Goal: Information Seeking & Learning: Find specific fact

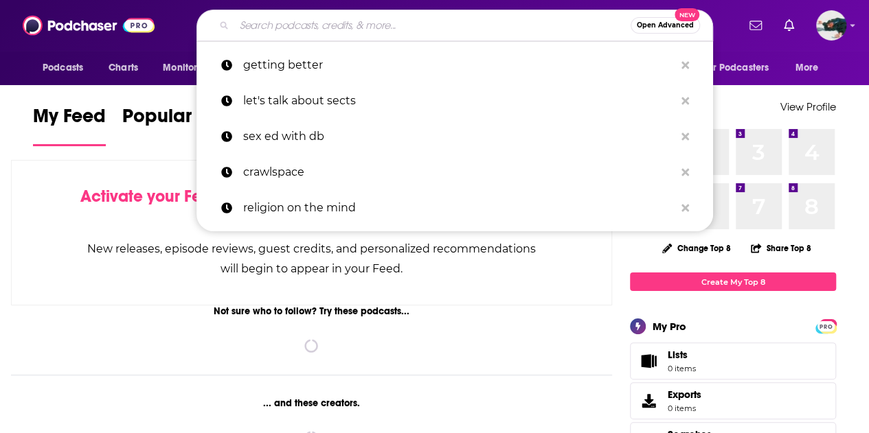
click at [404, 18] on input "Search podcasts, credits, & more..." at bounding box center [432, 25] width 396 height 22
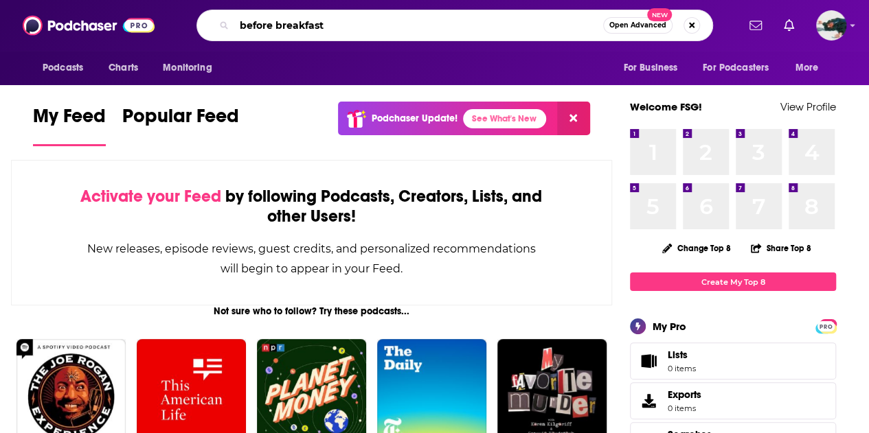
type input "before breakfast"
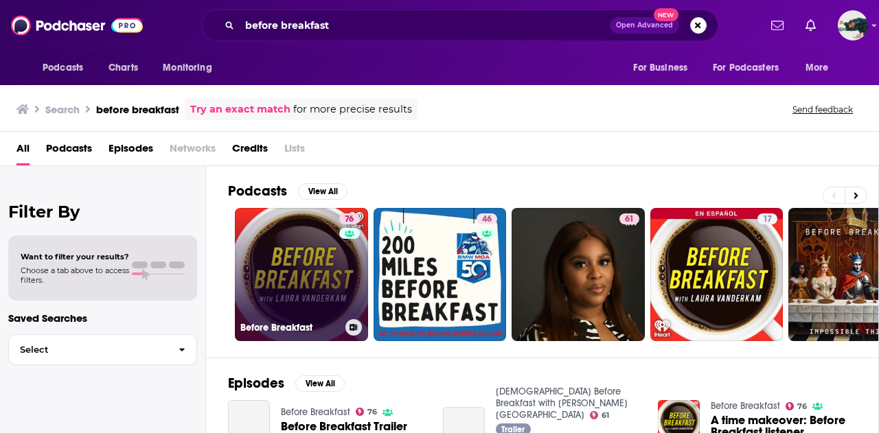
click at [275, 259] on link "76 Before Breakfast" at bounding box center [301, 274] width 133 height 133
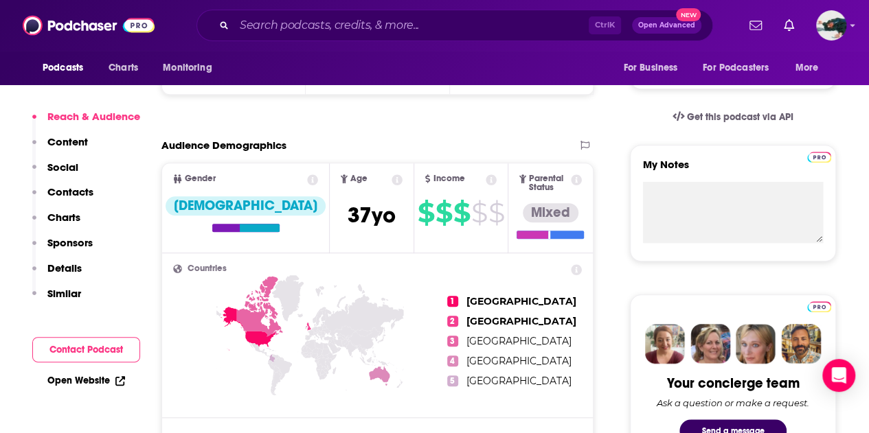
scroll to position [275, 0]
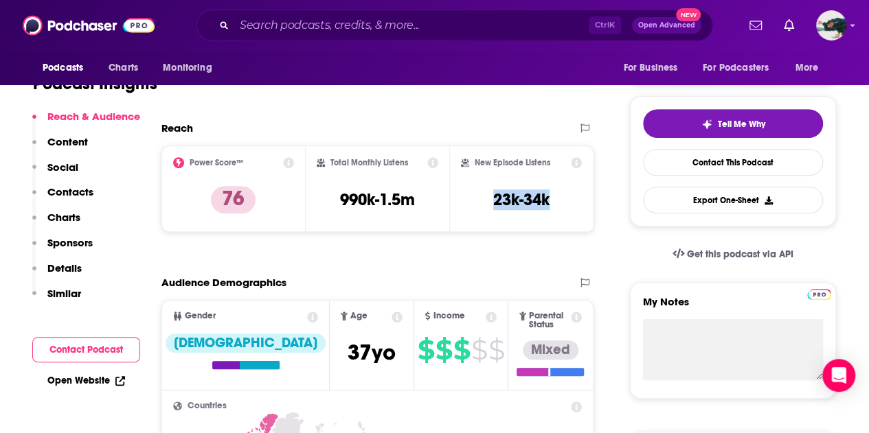
drag, startPoint x: 556, startPoint y: 203, endPoint x: 475, endPoint y: 206, distance: 81.1
click at [475, 206] on div "New Episode Listens 23k-34k" at bounding box center [521, 188] width 121 height 63
copy h3 "23k-34k"
